Goal: Task Accomplishment & Management: Manage account settings

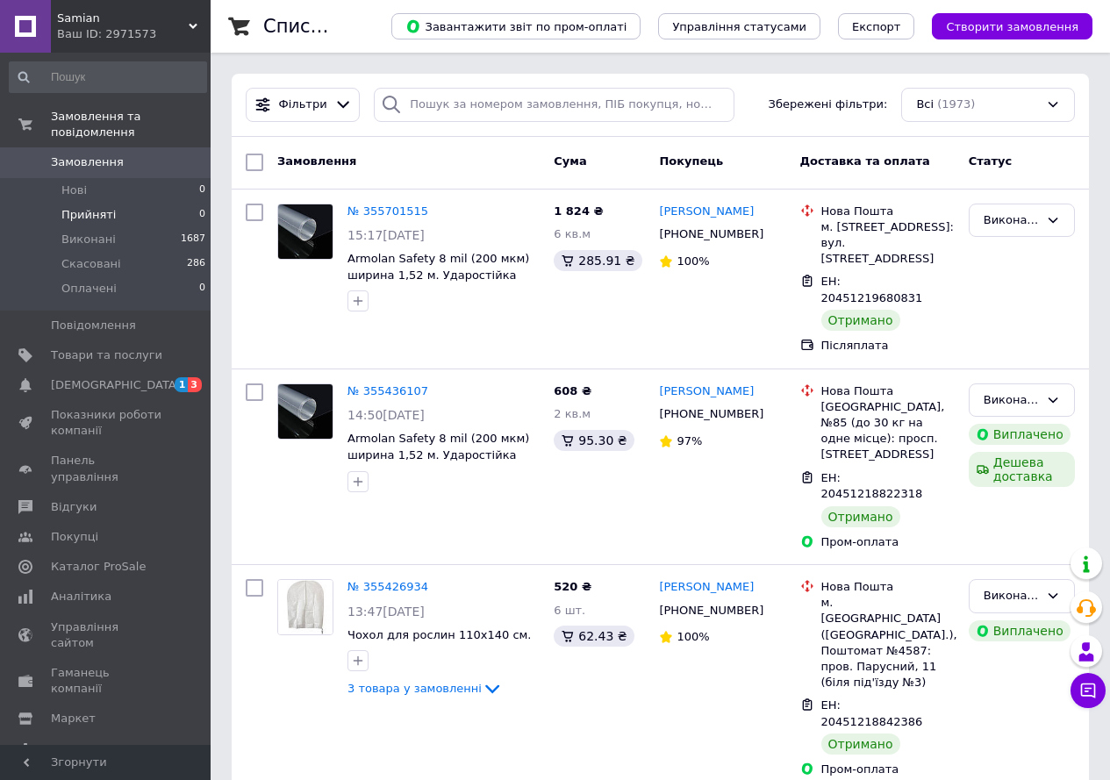
click at [99, 207] on span "Прийняті" at bounding box center [88, 215] width 54 height 16
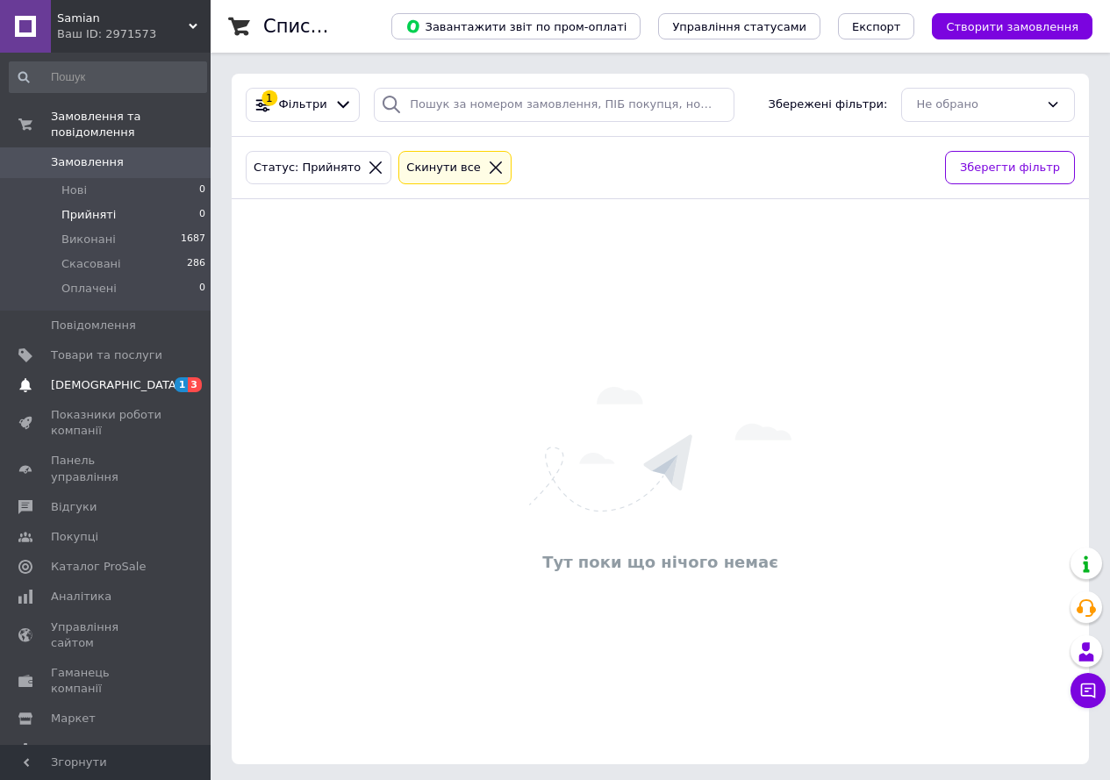
click at [95, 377] on span "[DEMOGRAPHIC_DATA]" at bounding box center [116, 385] width 130 height 16
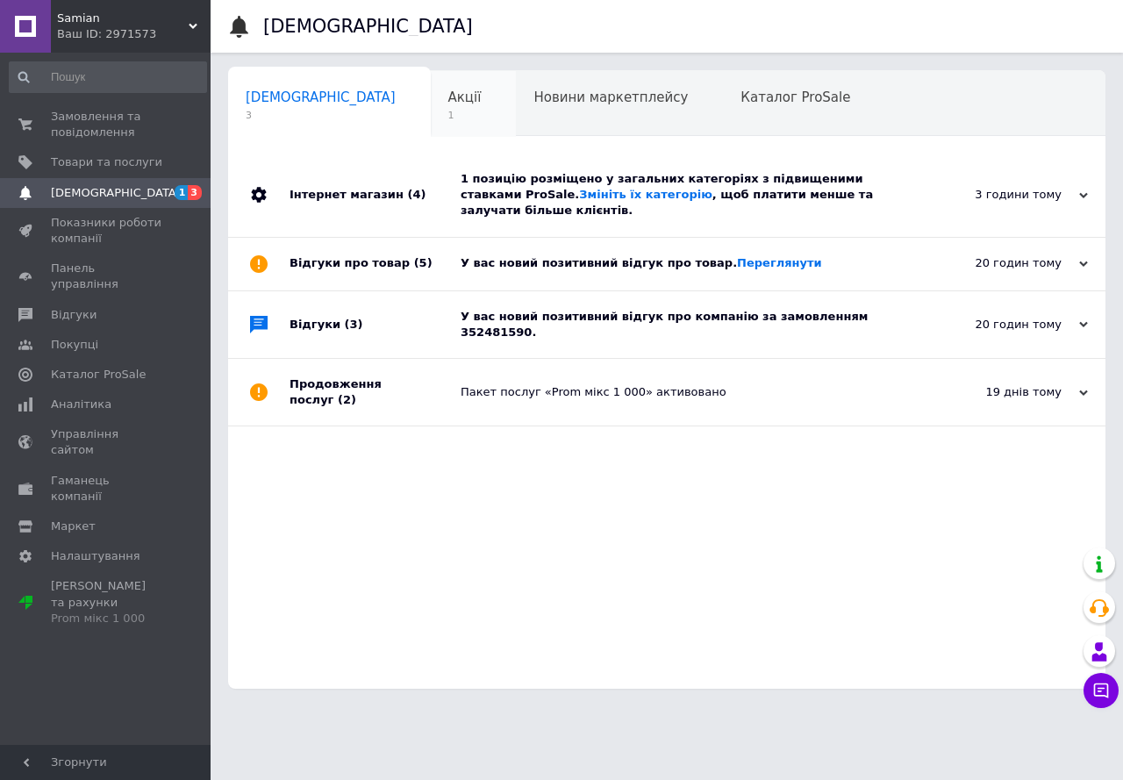
click at [448, 100] on span "Акції" at bounding box center [464, 97] width 33 height 16
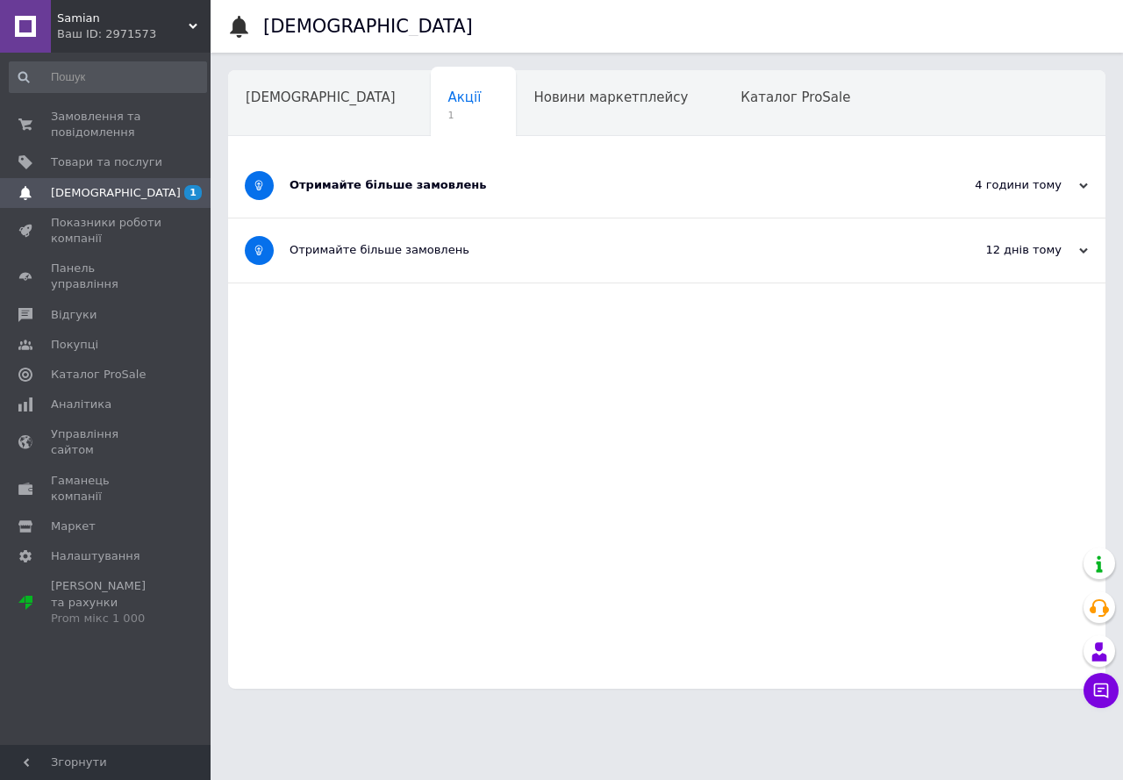
click at [548, 202] on div "Отримайте більше замовлень" at bounding box center [601, 186] width 623 height 64
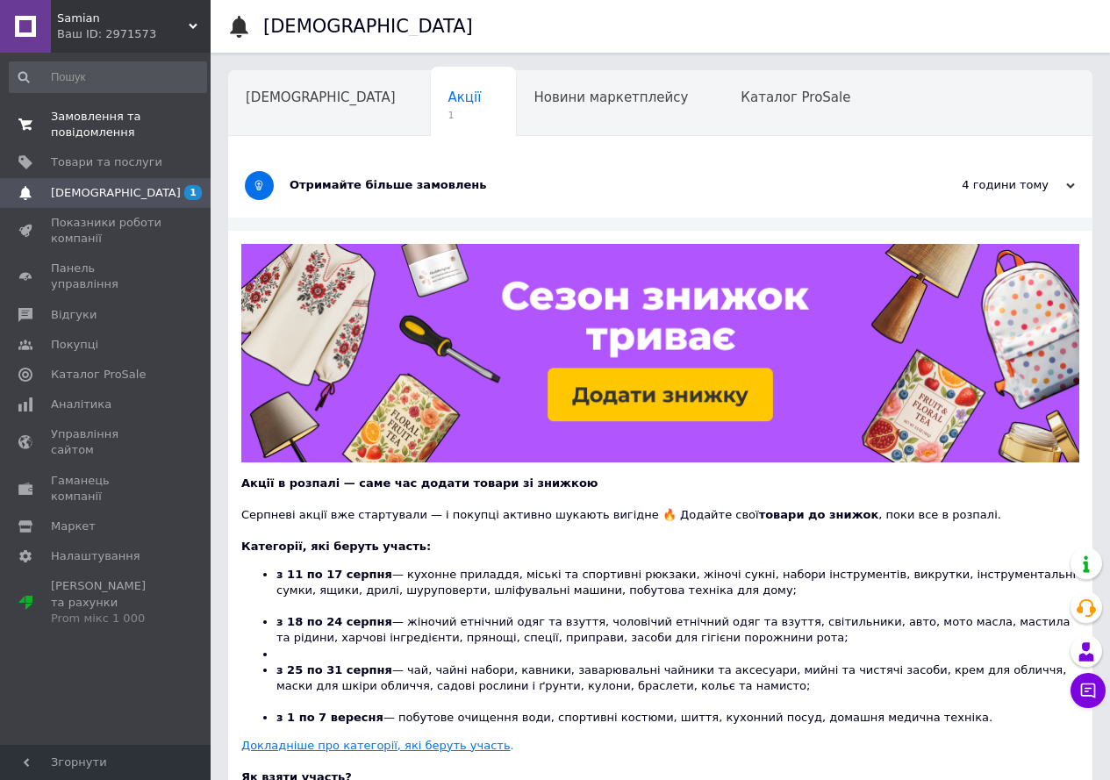
click at [78, 134] on span "Замовлення та повідомлення" at bounding box center [106, 125] width 111 height 32
